Goal: Information Seeking & Learning: Learn about a topic

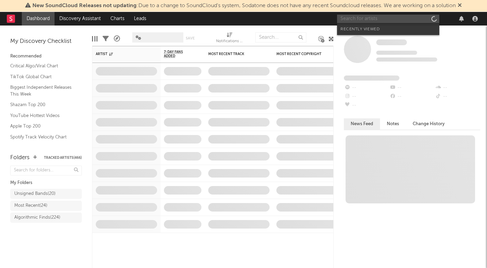
click at [374, 18] on input "text" at bounding box center [388, 19] width 102 height 9
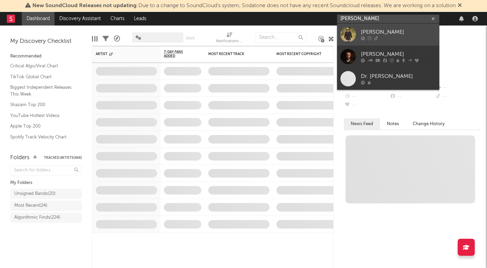
type input "[PERSON_NAME]"
click at [380, 31] on div "[PERSON_NAME]" at bounding box center [398, 32] width 75 height 8
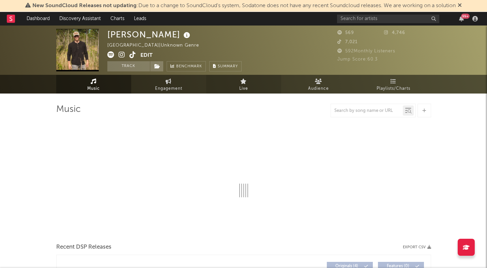
select select "6m"
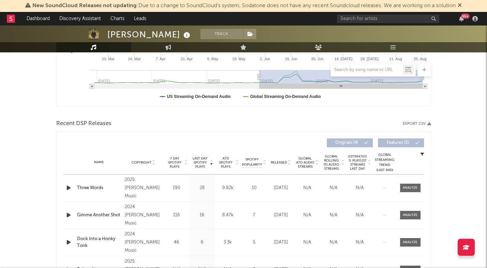
scroll to position [218, 0]
